Goal: Task Accomplishment & Management: Use online tool/utility

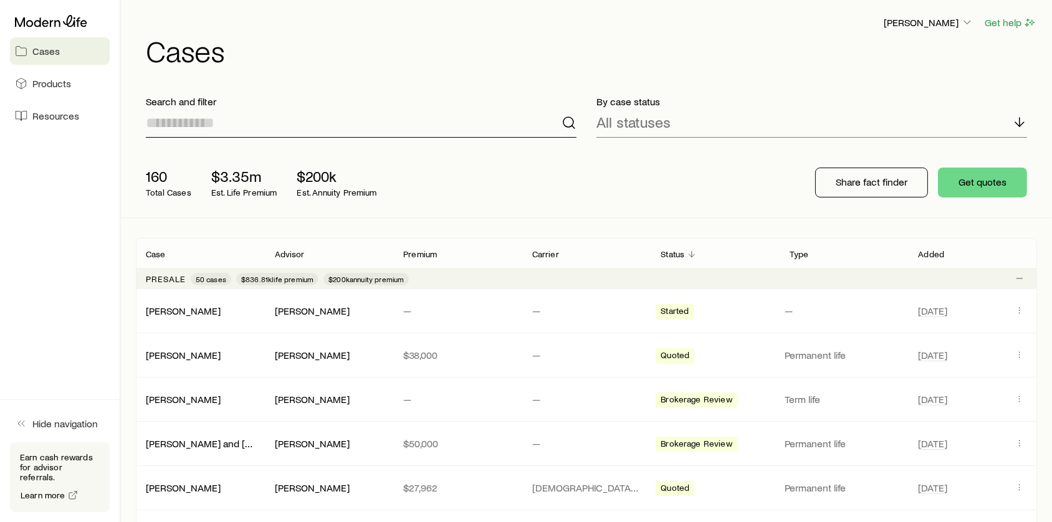
click at [290, 127] on input at bounding box center [361, 123] width 431 height 30
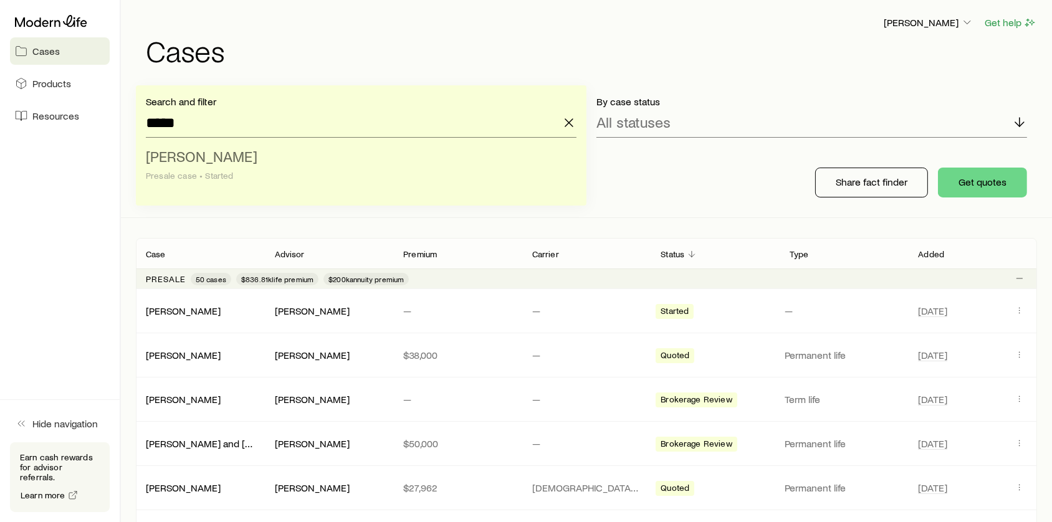
click at [237, 156] on li "[PERSON_NAME] case • Started" at bounding box center [357, 167] width 423 height 48
type input "**********"
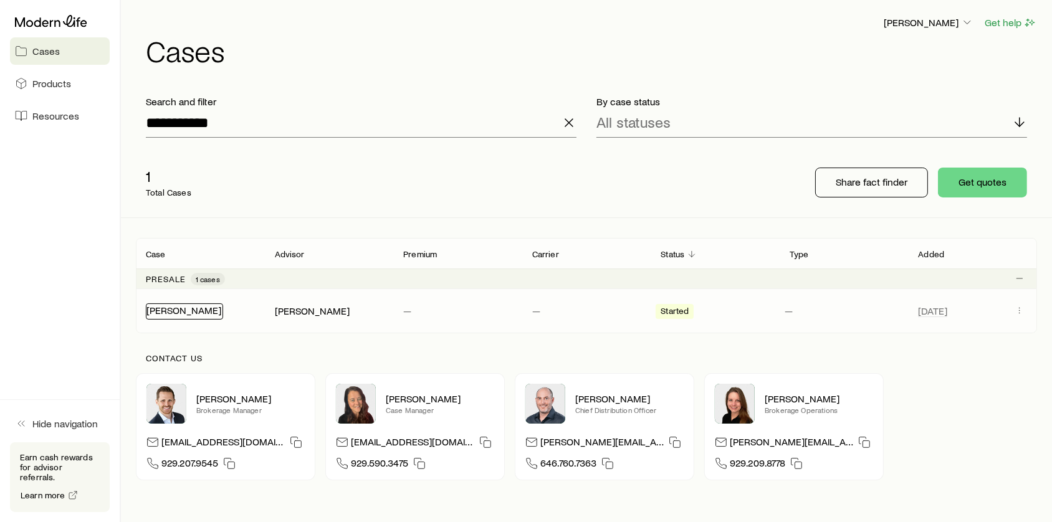
click at [194, 313] on link "[PERSON_NAME]" at bounding box center [183, 310] width 75 height 12
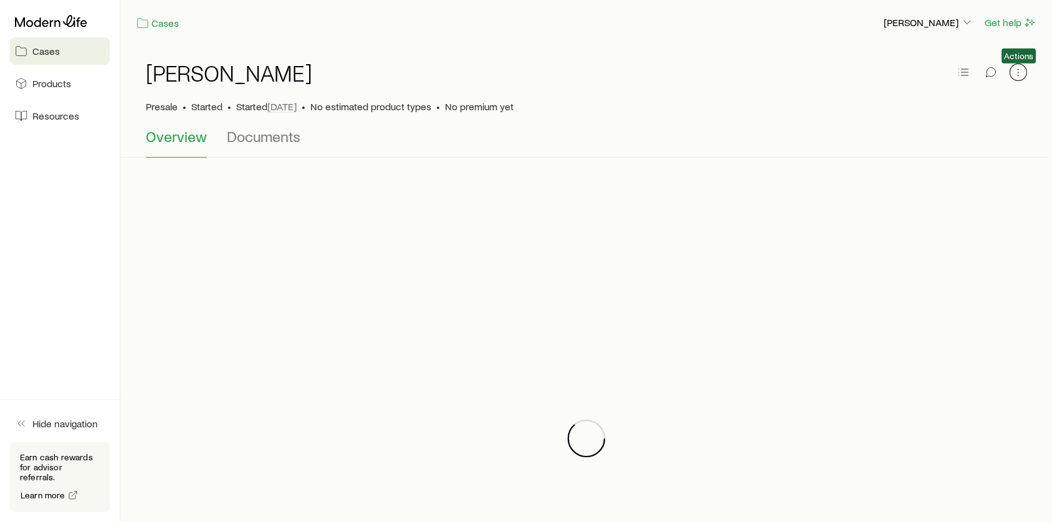
click at [1022, 74] on icon "button" at bounding box center [1018, 72] width 12 height 12
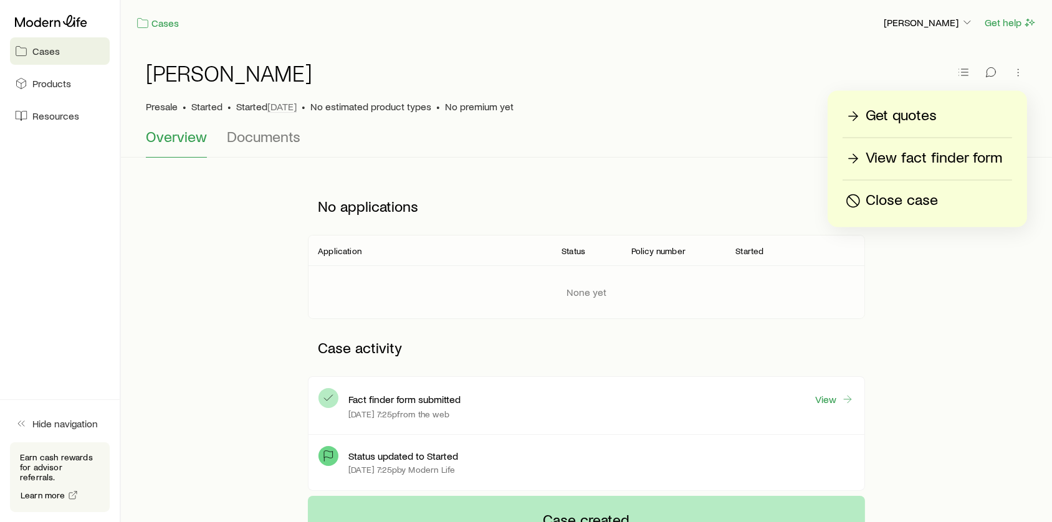
click at [960, 163] on p "View fact finder form" at bounding box center [934, 158] width 136 height 20
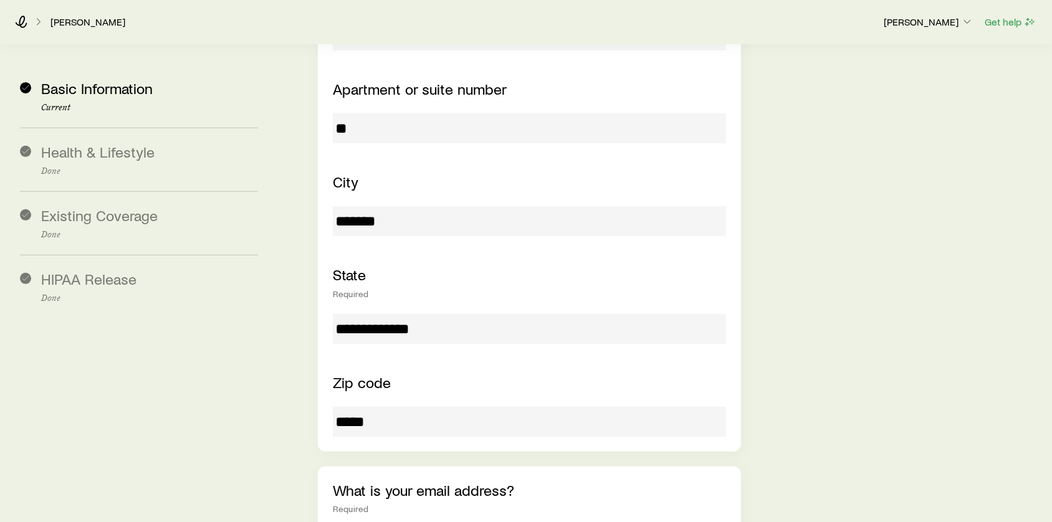
scroll to position [849, 0]
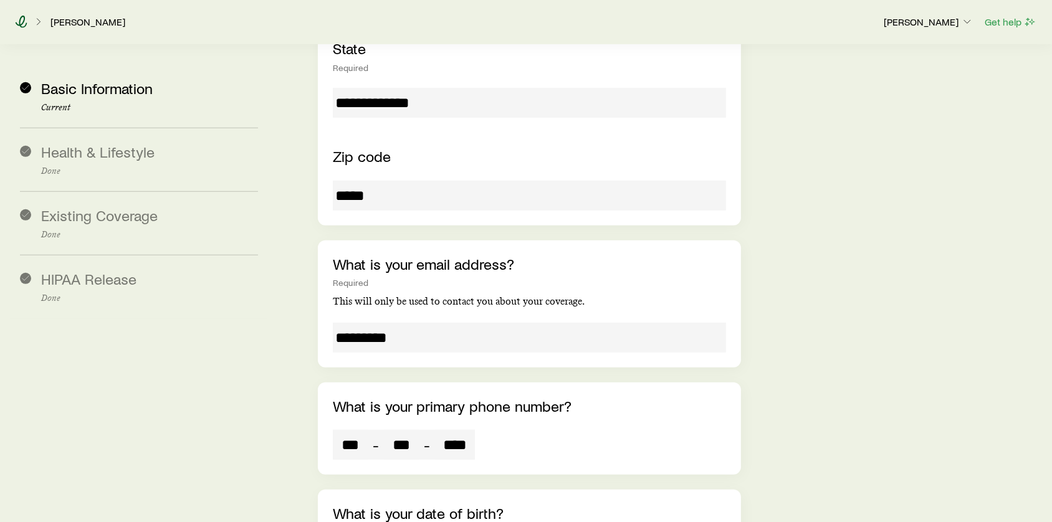
click at [21, 21] on icon at bounding box center [21, 22] width 12 height 12
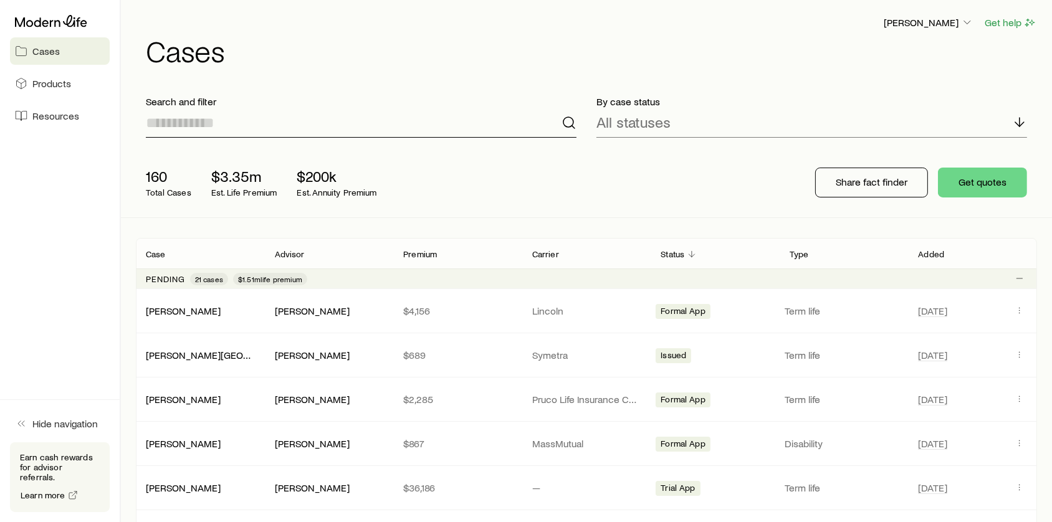
click at [229, 125] on input at bounding box center [361, 123] width 431 height 30
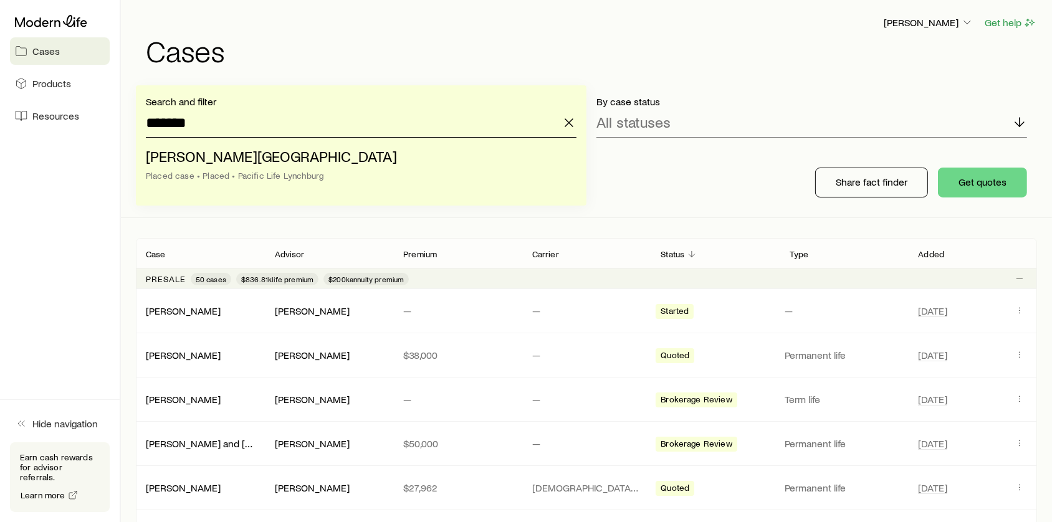
type input "*******"
click at [274, 39] on h1 "Cases" at bounding box center [591, 51] width 891 height 30
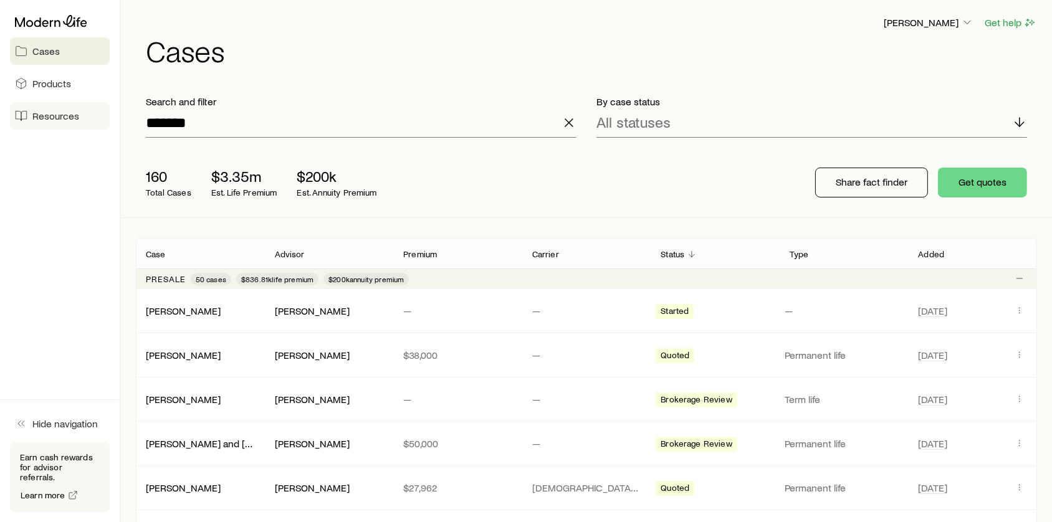
click at [56, 115] on span "Resources" at bounding box center [55, 116] width 47 height 12
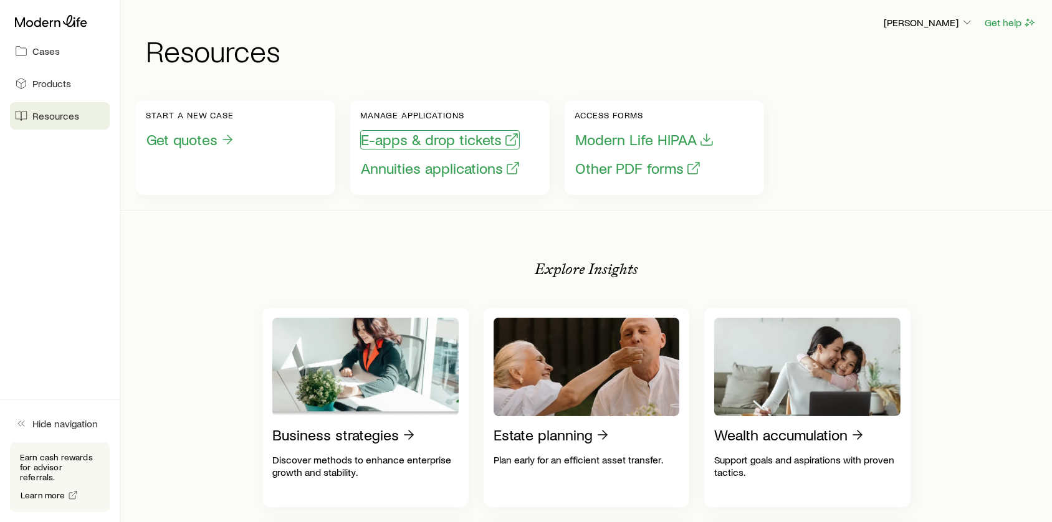
click at [428, 138] on button "E-apps & drop tickets" at bounding box center [440, 139] width 160 height 19
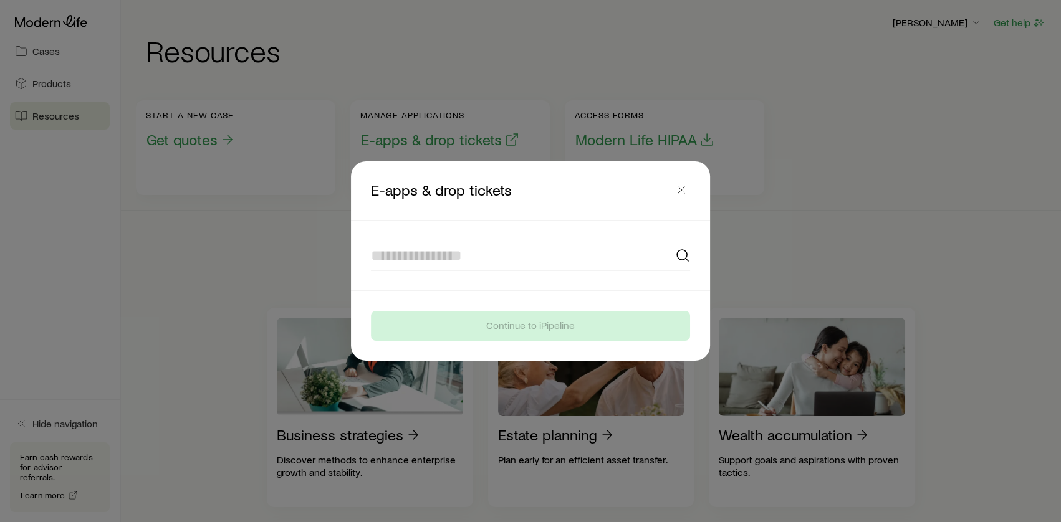
click at [461, 257] on input at bounding box center [530, 256] width 319 height 30
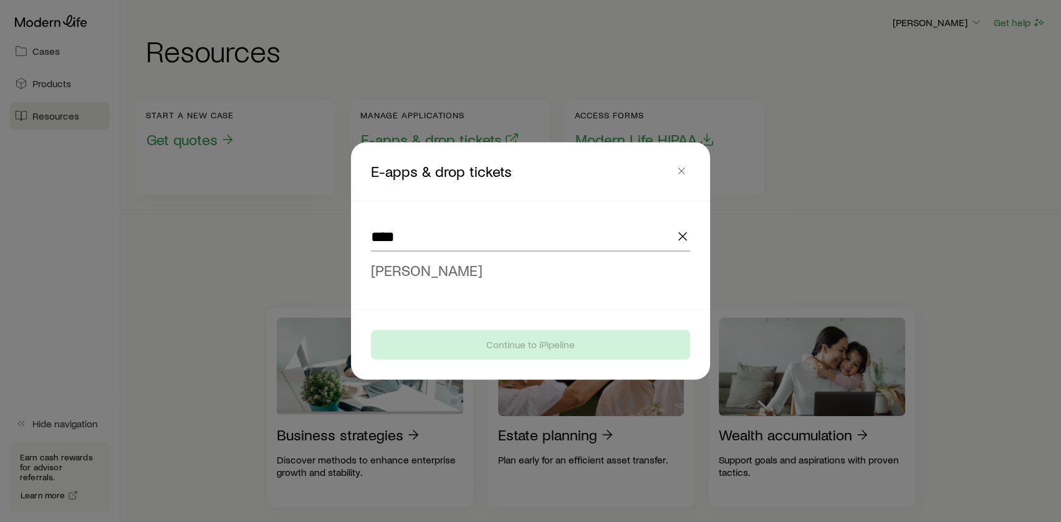
click at [440, 268] on span "[PERSON_NAME]" at bounding box center [427, 270] width 112 height 18
type input "**********"
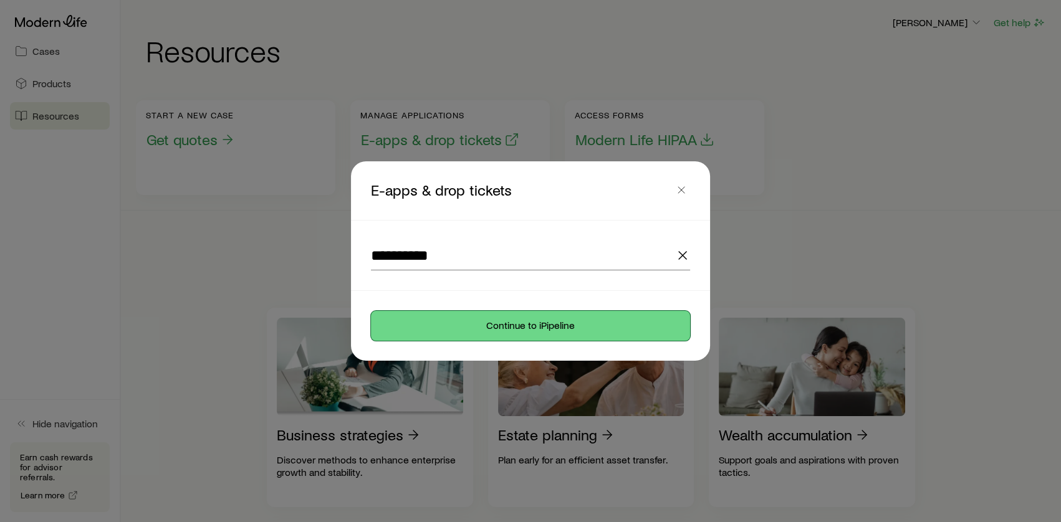
click at [515, 330] on button "Continue to iPipeline" at bounding box center [530, 326] width 319 height 30
